Goal: Task Accomplishment & Management: Complete application form

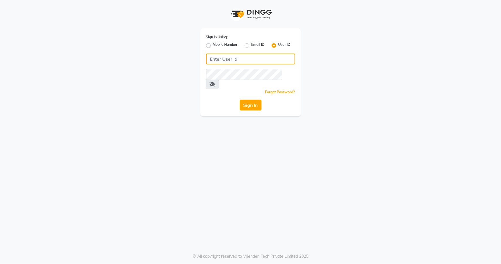
type input "snehasmakeup"
click at [499, 1] on app-login "Sign In Using: Mobile Number Email ID User ID snehasmakeup Remember me Forgot P…" at bounding box center [250, 58] width 501 height 116
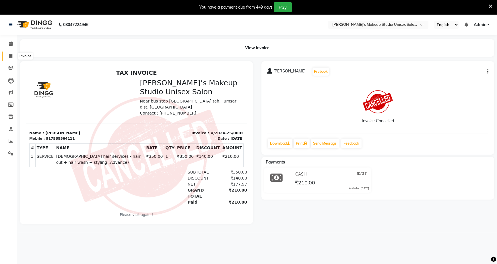
click at [11, 54] on icon at bounding box center [10, 56] width 3 height 4
select select "service"
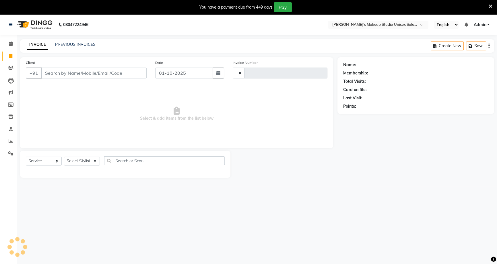
type input "1240"
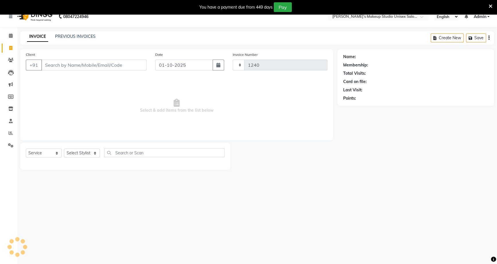
select select "6543"
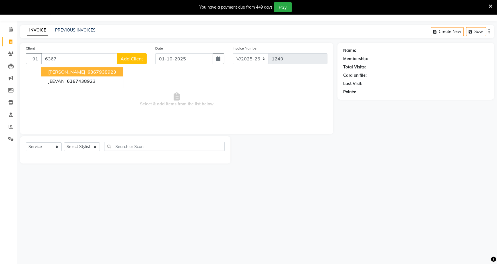
click at [92, 70] on ngb-highlight "6367 938923" at bounding box center [101, 72] width 30 height 6
type input "6367938923"
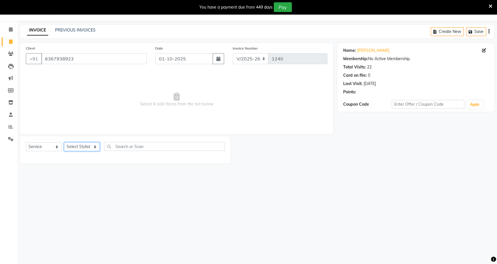
click at [73, 148] on select "Select Stylist [PERSON_NAME] [PERSON_NAME] [PERSON_NAME] [PERSON_NAME] rekha sn…" at bounding box center [82, 147] width 36 height 9
select select "60553"
click at [64, 143] on select "Select Stylist [PERSON_NAME] [PERSON_NAME] [PERSON_NAME] [PERSON_NAME] rekha sn…" at bounding box center [82, 147] width 36 height 9
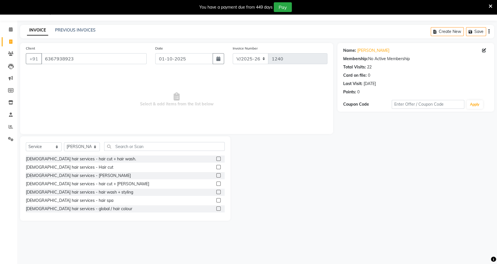
click at [216, 167] on label at bounding box center [218, 167] width 4 height 4
click at [216, 167] on input "checkbox" at bounding box center [218, 168] width 4 height 4
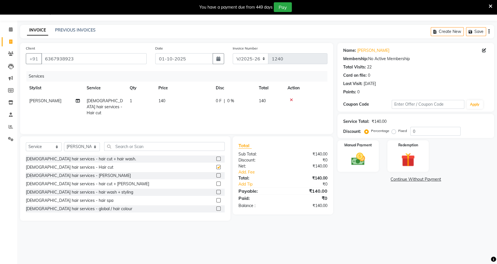
checkbox input "false"
click at [216, 173] on div at bounding box center [220, 175] width 8 height 7
click at [216, 175] on label at bounding box center [218, 176] width 4 height 4
click at [216, 175] on input "checkbox" at bounding box center [218, 176] width 4 height 4
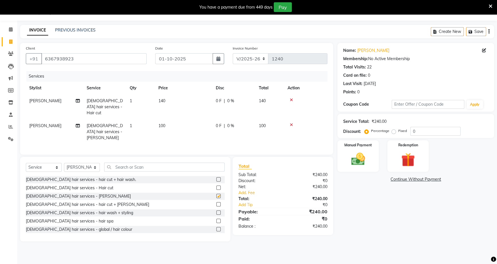
checkbox input "false"
click at [219, 123] on span "0 F" at bounding box center [219, 126] width 6 height 6
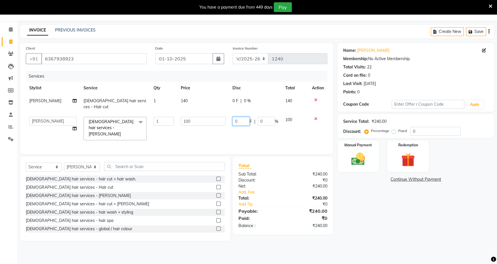
click at [235, 117] on input "0" at bounding box center [240, 121] width 17 height 9
type input "40"
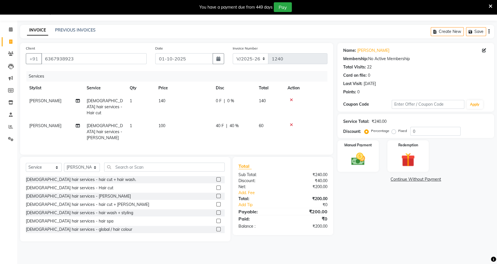
click at [233, 101] on div "0 F | 0 %" at bounding box center [234, 101] width 36 height 6
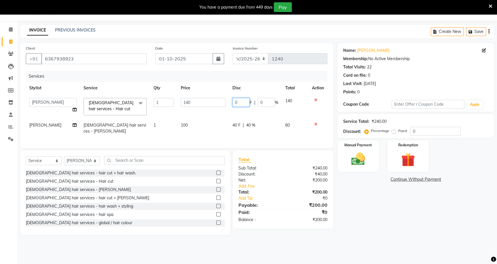
click at [236, 101] on input "0" at bounding box center [240, 102] width 17 height 9
type input "40"
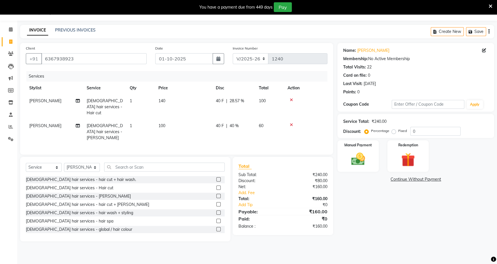
click at [368, 237] on main "INVOICE PREVIOUS INVOICES Create New Save Client [PHONE_NUMBER] Date [DATE] Inv…" at bounding box center [257, 137] width 480 height 225
click at [347, 158] on img at bounding box center [358, 159] width 23 height 16
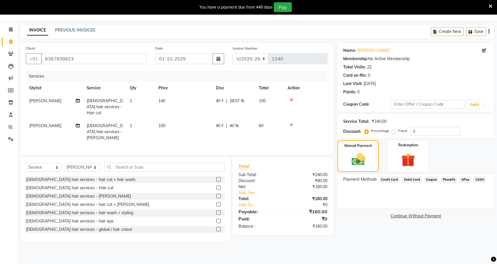
click at [447, 181] on span "PhonePe" at bounding box center [449, 180] width 16 height 7
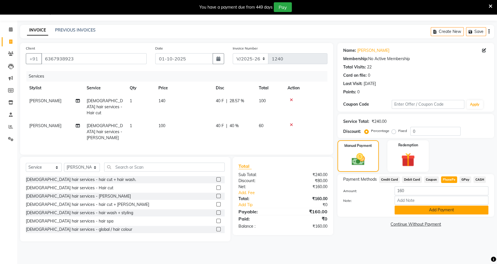
click at [443, 208] on button "Add Payment" at bounding box center [441, 210] width 94 height 9
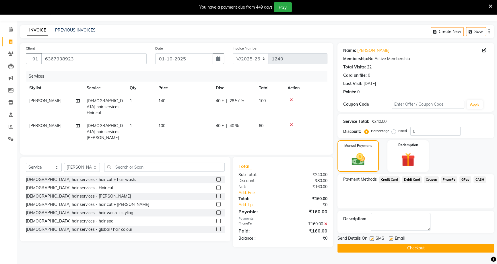
click at [444, 245] on button "Checkout" at bounding box center [415, 248] width 157 height 9
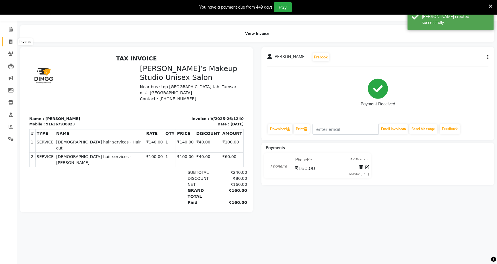
click at [9, 42] on icon at bounding box center [10, 42] width 3 height 4
select select "service"
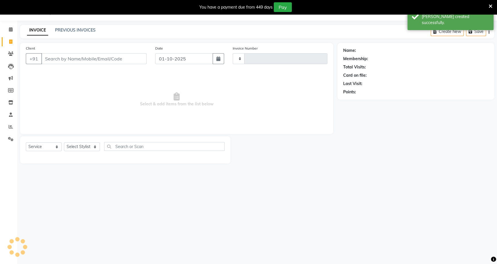
type input "1241"
select select "6543"
click at [84, 57] on input "Client" at bounding box center [93, 58] width 105 height 11
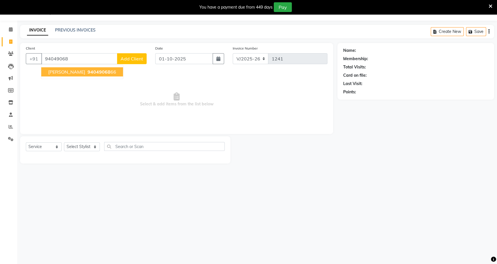
click at [67, 75] on button "[PERSON_NAME] 94049068 66" at bounding box center [82, 71] width 82 height 9
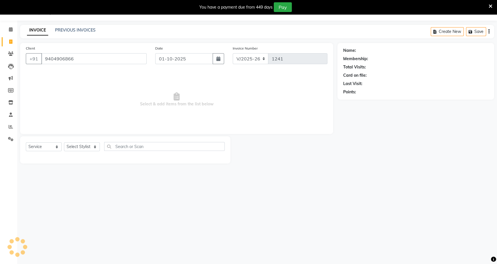
type input "9404906866"
click at [81, 142] on div "Select Service Product Membership Package Voucher Prepaid Gift Card Select Styl…" at bounding box center [125, 148] width 199 height 13
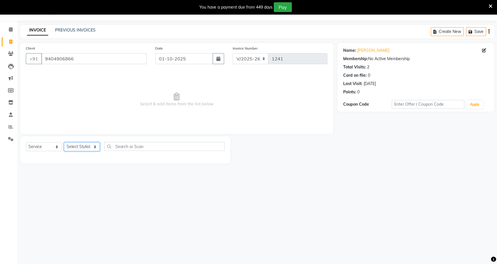
click at [82, 149] on select "Select Stylist [PERSON_NAME] [PERSON_NAME] [PERSON_NAME] [PERSON_NAME] rekha sn…" at bounding box center [82, 147] width 36 height 9
select select "60553"
click at [64, 143] on select "Select Stylist [PERSON_NAME] [PERSON_NAME] [PERSON_NAME] [PERSON_NAME] rekha sn…" at bounding box center [82, 147] width 36 height 9
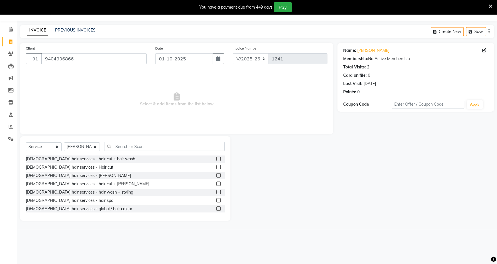
click at [216, 164] on div at bounding box center [220, 167] width 8 height 7
click at [216, 168] on label at bounding box center [218, 167] width 4 height 4
click at [216, 168] on input "checkbox" at bounding box center [218, 168] width 4 height 4
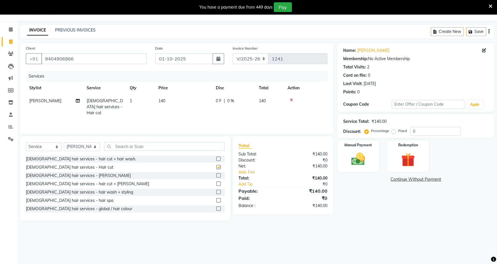
checkbox input "false"
click at [224, 101] on span "|" at bounding box center [224, 101] width 1 height 6
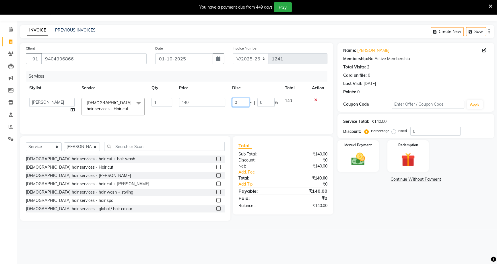
click at [238, 103] on input "0" at bounding box center [240, 102] width 17 height 9
type input "40"
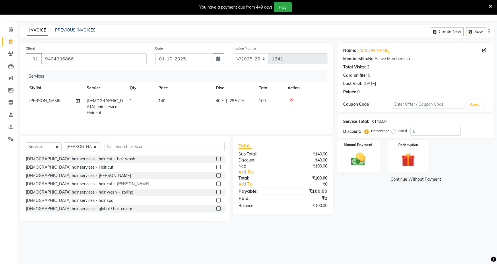
click at [363, 155] on img at bounding box center [358, 159] width 23 height 16
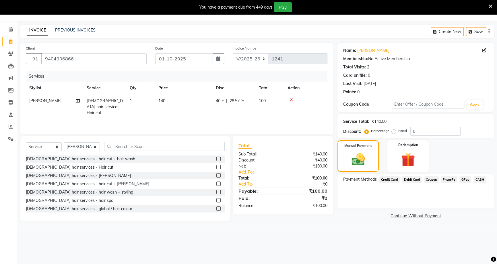
click at [479, 180] on span "CASH" at bounding box center [479, 180] width 12 height 7
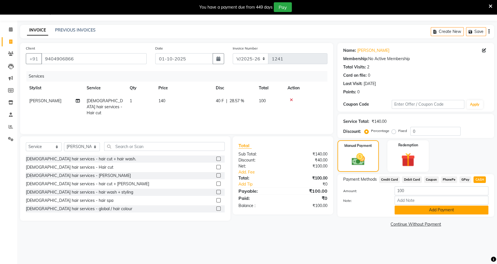
click at [458, 211] on button "Add Payment" at bounding box center [441, 210] width 94 height 9
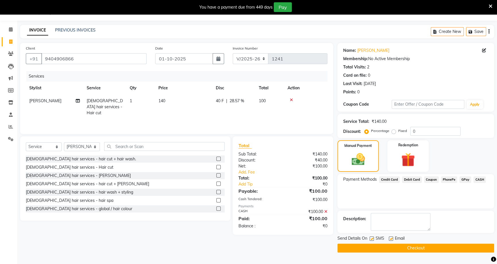
drag, startPoint x: 447, startPoint y: 246, endPoint x: 447, endPoint y: 232, distance: 13.5
click at [447, 240] on div "Send Details On SMS Email Checkout" at bounding box center [415, 244] width 157 height 17
click at [357, 248] on button "Checkout" at bounding box center [415, 248] width 157 height 9
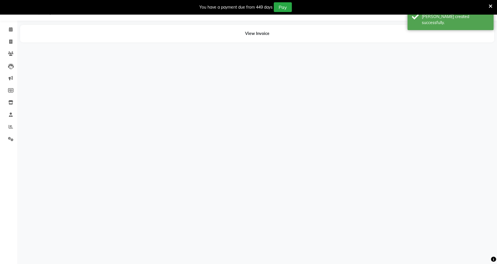
drag, startPoint x: 357, startPoint y: 248, endPoint x: 354, endPoint y: 244, distance: 4.9
click at [357, 248] on div "08047224946 Select Location × [PERSON_NAME]’s Makeup Studio Unisex Salon , Near…" at bounding box center [248, 132] width 497 height 264
